Goal: Task Accomplishment & Management: Manage account settings

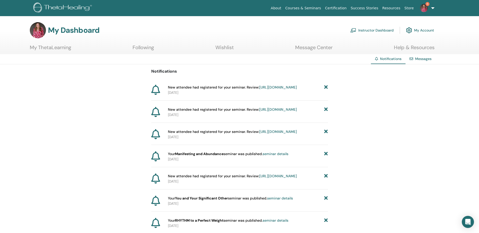
click at [273, 95] on p "2025-09-12" at bounding box center [248, 92] width 160 height 5
click at [273, 90] on link "https://member.thetahealing.com/instructor/seminar/377076/attendees" at bounding box center [278, 87] width 38 height 5
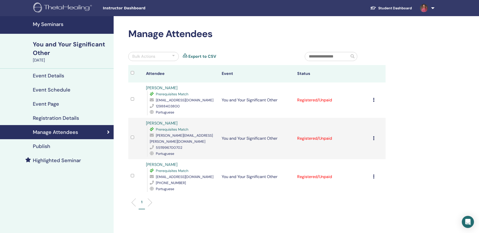
click at [374, 136] on icon at bounding box center [374, 138] width 2 height 4
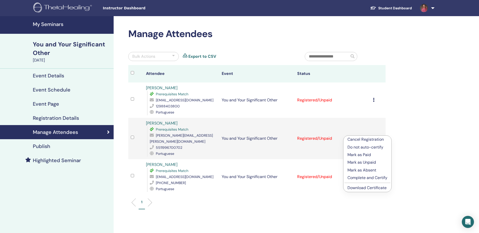
click at [370, 154] on p "Mark as Paid" at bounding box center [368, 155] width 40 height 6
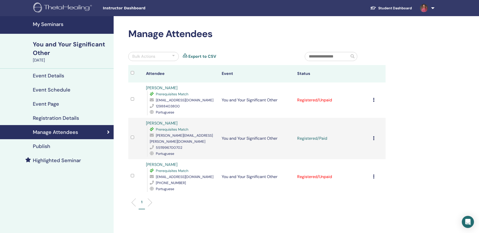
click at [374, 101] on icon at bounding box center [374, 100] width 2 height 4
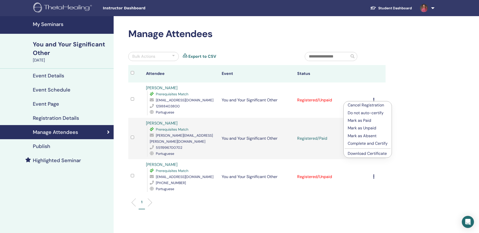
click at [371, 119] on p "Mark as Paid" at bounding box center [368, 121] width 40 height 6
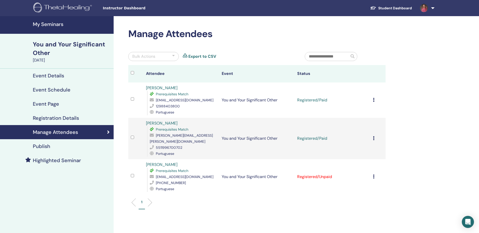
click at [43, 26] on h4 "My Seminars" at bounding box center [72, 24] width 78 height 6
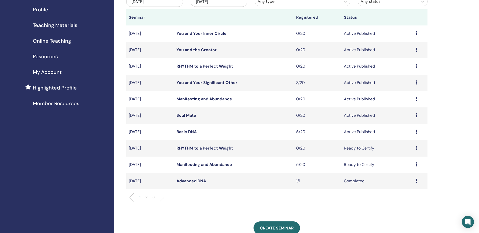
scroll to position [76, 0]
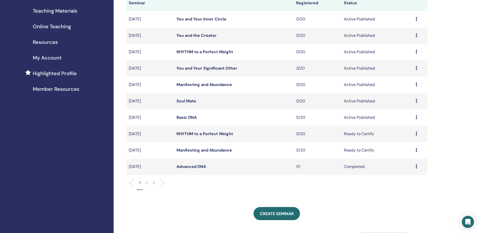
click at [191, 118] on link "Basic DNA" at bounding box center [187, 117] width 20 height 5
